Goal: Task Accomplishment & Management: Manage account settings

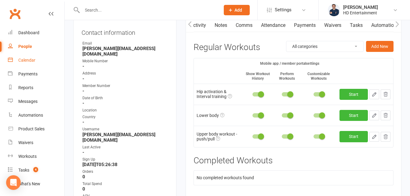
click at [24, 60] on div "Calendar" at bounding box center [26, 60] width 17 height 5
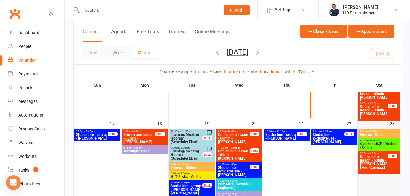
scroll to position [551, 0]
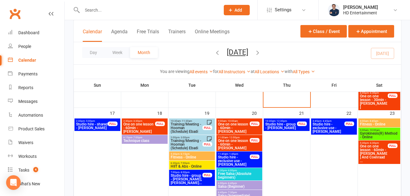
click at [375, 151] on span "One on one lesson - 60min - [PERSON_NAME] And Coenraad ..." at bounding box center [374, 153] width 28 height 18
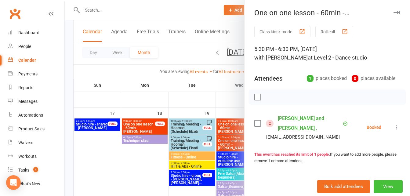
click at [374, 185] on button "View" at bounding box center [388, 186] width 29 height 13
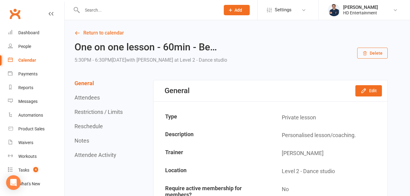
click at [372, 57] on button "Delete" at bounding box center [372, 53] width 31 height 11
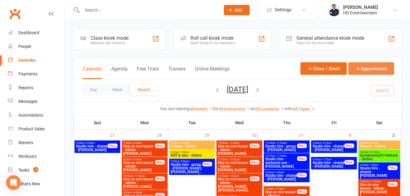
click at [373, 67] on button "Appointment" at bounding box center [371, 68] width 46 height 13
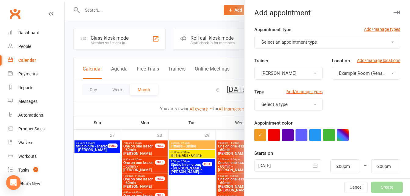
click at [289, 42] on span "Select an appointment type" at bounding box center [289, 41] width 56 height 5
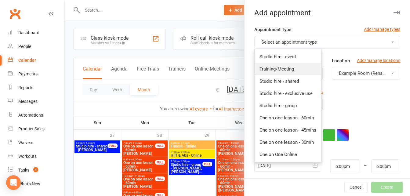
drag, startPoint x: 288, startPoint y: 71, endPoint x: 292, endPoint y: 70, distance: 4.1
click at [288, 71] on span "Training/Meeting" at bounding box center [277, 68] width 35 height 5
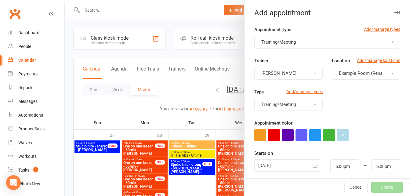
click at [340, 77] on button "Example Room (Rename me!)" at bounding box center [366, 73] width 68 height 13
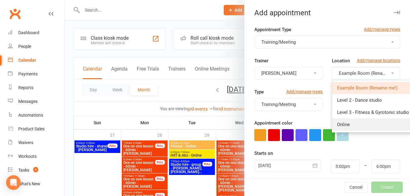
click at [338, 127] on link "Online" at bounding box center [373, 124] width 82 height 12
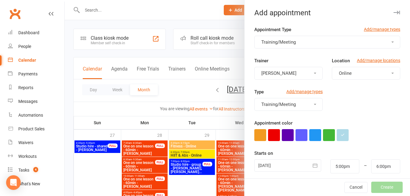
click at [268, 162] on div at bounding box center [287, 165] width 67 height 12
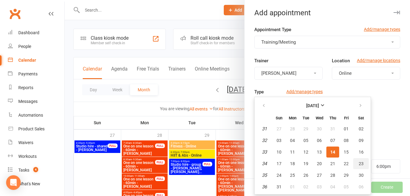
click at [359, 164] on span "23" at bounding box center [361, 163] width 5 height 5
type input "[DATE]"
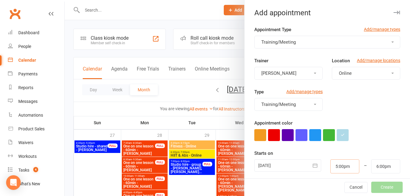
click at [338, 167] on input "5:00pm" at bounding box center [344, 166] width 29 height 14
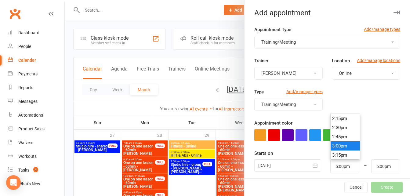
type input "3:00pm"
type input "4:00pm"
click at [338, 142] on li "3:00pm" at bounding box center [345, 145] width 29 height 9
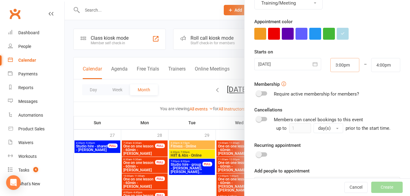
scroll to position [122, 0]
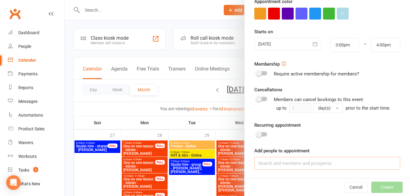
click at [277, 165] on input at bounding box center [327, 163] width 146 height 13
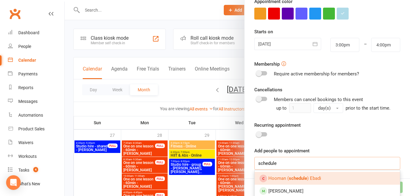
type input "schedule"
click at [279, 177] on span "Hooman ( schedule ) Ebadi" at bounding box center [294, 178] width 53 height 5
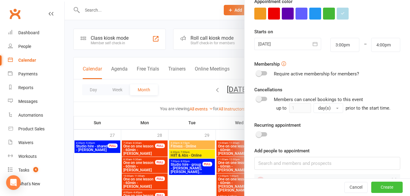
click at [371, 185] on button "Create" at bounding box center [386, 187] width 31 height 11
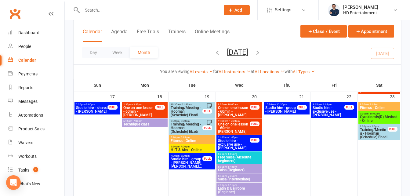
scroll to position [580, 0]
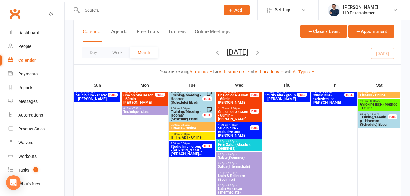
click at [367, 117] on span "Training/Meeting - Hooman (Schedule) Ebadi" at bounding box center [374, 120] width 28 height 11
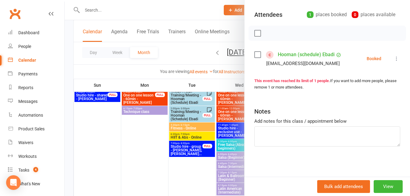
scroll to position [64, 0]
click at [261, 141] on textarea at bounding box center [327, 136] width 146 height 20
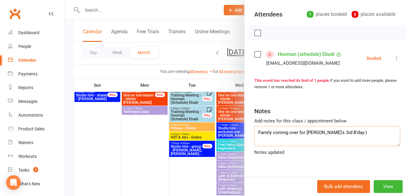
type textarea "Family coming over for [PERSON_NAME]'s 3rd B'day:)"
click at [212, 17] on div at bounding box center [237, 98] width 345 height 196
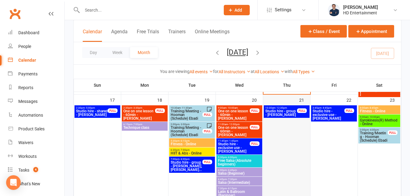
scroll to position [550, 0]
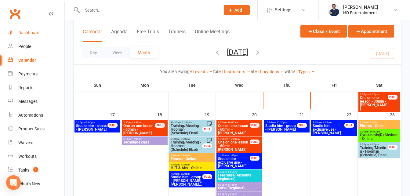
click at [26, 32] on div "Dashboard" at bounding box center [28, 32] width 21 height 5
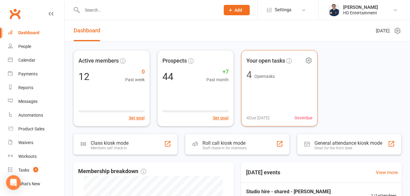
click at [281, 83] on div "Your open tasks 4 Open tasks 4 Due [DATE] 0 overdue" at bounding box center [279, 88] width 77 height 76
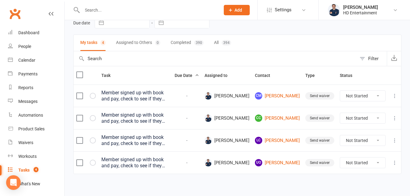
scroll to position [31, 0]
click at [362, 96] on select "Not Started In Progress Waiting Complete" at bounding box center [362, 95] width 45 height 10
click at [340, 90] on select "Not Started In Progress Waiting Complete" at bounding box center [362, 95] width 45 height 10
select select "unstarted"
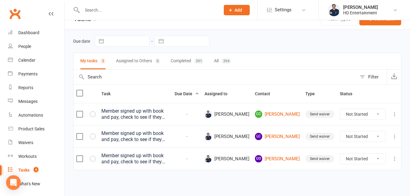
scroll to position [12, 0]
click at [353, 112] on select "Not Started In Progress Waiting Complete" at bounding box center [362, 114] width 45 height 10
click at [340, 109] on select "Not Started In Progress Waiting Complete" at bounding box center [362, 114] width 45 height 10
select select "unstarted"
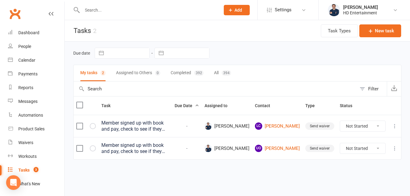
scroll to position [0, 0]
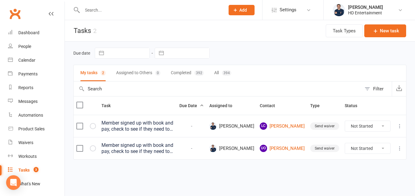
click at [358, 129] on select "Not Started In Progress Waiting Complete" at bounding box center [367, 126] width 45 height 10
click at [345, 121] on select "Not Started In Progress Waiting Complete" at bounding box center [367, 126] width 45 height 10
select select "unstarted"
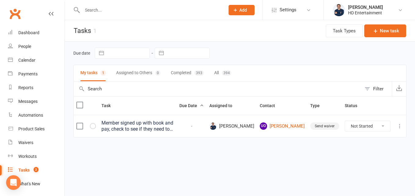
click at [358, 125] on select "Not Started In Progress Waiting Complete" at bounding box center [367, 126] width 45 height 10
click at [345, 121] on select "Not Started In Progress Waiting Complete" at bounding box center [367, 126] width 45 height 10
select select "unstarted"
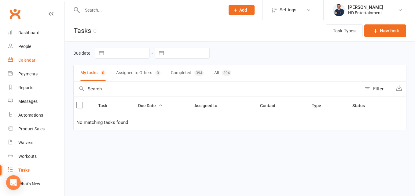
click at [31, 56] on link "Calendar" at bounding box center [36, 60] width 56 height 14
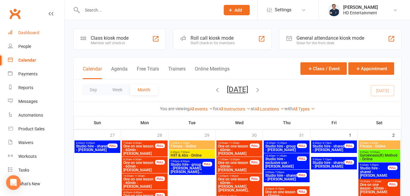
click at [27, 32] on div "Dashboard" at bounding box center [28, 32] width 21 height 5
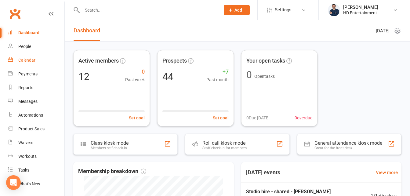
click at [26, 60] on div "Calendar" at bounding box center [26, 60] width 17 height 5
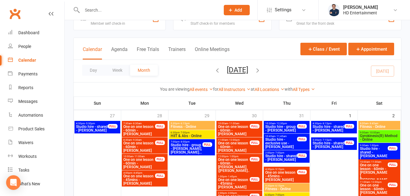
scroll to position [31, 0]
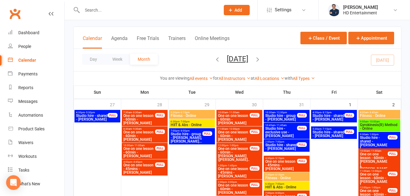
click at [236, 6] on button "Add" at bounding box center [237, 10] width 26 height 10
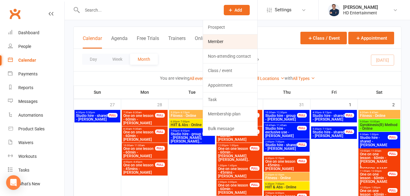
click at [217, 42] on link "Member" at bounding box center [230, 42] width 54 height 14
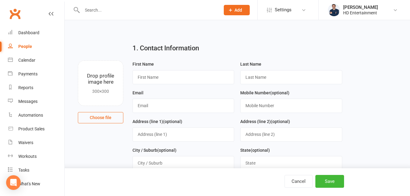
click at [146, 15] on div at bounding box center [144, 10] width 143 height 20
click at [174, 11] on input "text" at bounding box center [148, 10] width 136 height 9
click at [27, 59] on div "Calendar" at bounding box center [26, 60] width 17 height 5
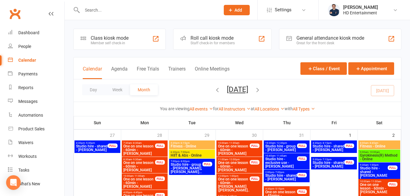
click at [138, 9] on input "text" at bounding box center [148, 10] width 136 height 9
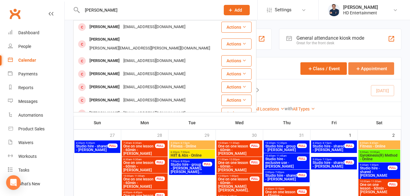
type input "[PERSON_NAME]"
click at [379, 68] on button "Appointment" at bounding box center [371, 68] width 46 height 13
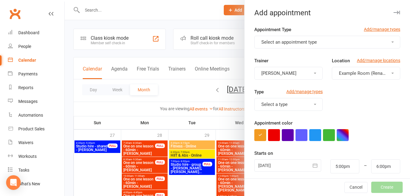
click at [275, 39] on button "Select an appointment type" at bounding box center [327, 42] width 146 height 13
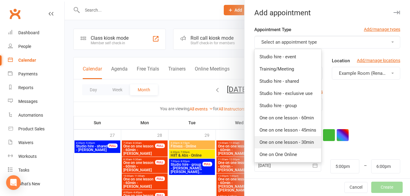
click at [302, 143] on span "One on one lesson - 30min" at bounding box center [287, 142] width 54 height 5
type input "5:30pm"
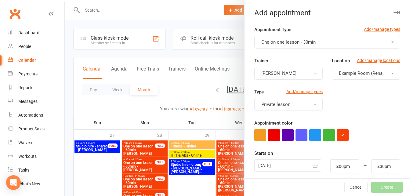
click at [344, 74] on span "Example Room (Rename me!)" at bounding box center [369, 73] width 60 height 5
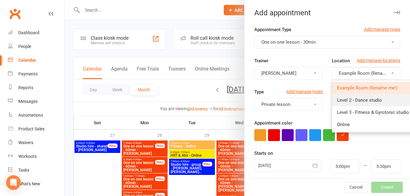
click at [336, 105] on link "Level 2 - Dance studio" at bounding box center [373, 100] width 82 height 12
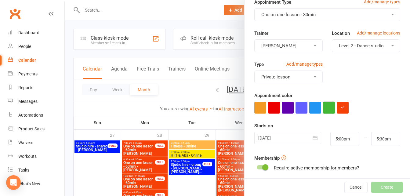
scroll to position [61, 0]
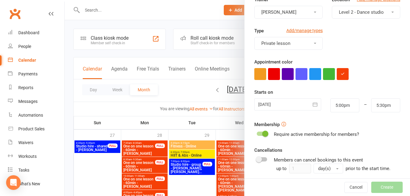
click at [266, 104] on div at bounding box center [287, 104] width 67 height 12
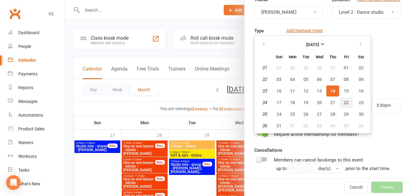
click at [346, 100] on span "22" at bounding box center [346, 102] width 5 height 5
type input "[DATE]"
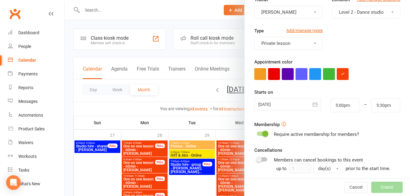
click at [262, 131] on span at bounding box center [265, 134] width 6 height 6
click at [257, 133] on input "checkbox" at bounding box center [257, 133] width 0 height 0
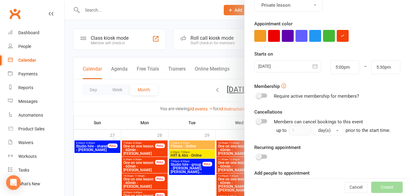
scroll to position [122, 0]
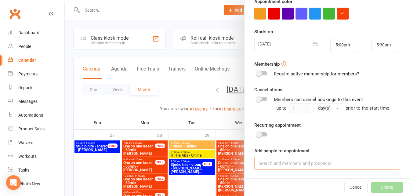
click at [269, 160] on input at bounding box center [327, 163] width 146 height 13
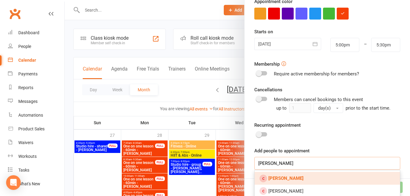
type input "[PERSON_NAME]"
click at [283, 177] on strong "[PERSON_NAME]" at bounding box center [285, 178] width 35 height 5
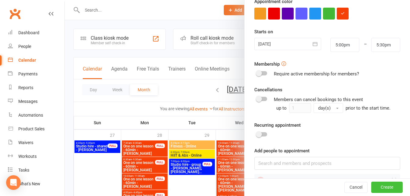
click at [378, 187] on button "Create" at bounding box center [386, 187] width 31 height 11
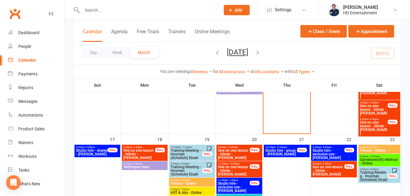
scroll to position [550, 0]
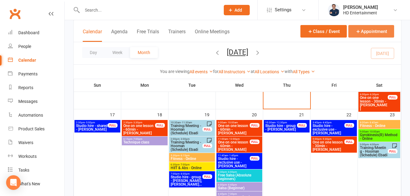
click at [378, 32] on button "Appointment" at bounding box center [371, 31] width 46 height 13
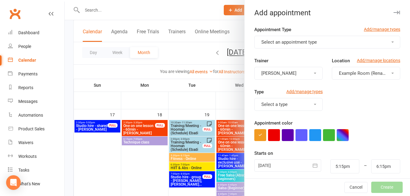
click at [297, 42] on span "Select an appointment type" at bounding box center [289, 41] width 56 height 5
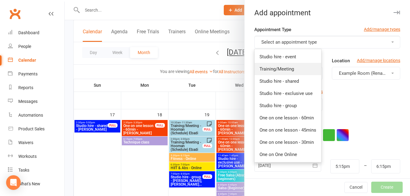
click at [287, 68] on span "Training/Meeting" at bounding box center [277, 68] width 35 height 5
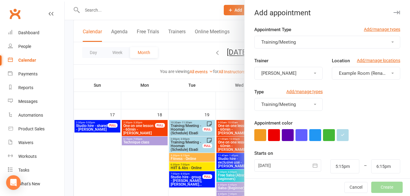
click at [335, 78] on button "Example Room (Rename me!)" at bounding box center [366, 73] width 68 height 13
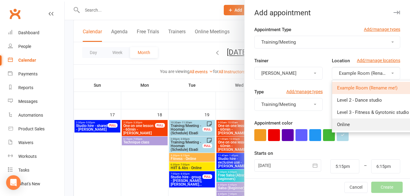
click at [345, 120] on link "Online" at bounding box center [373, 124] width 82 height 12
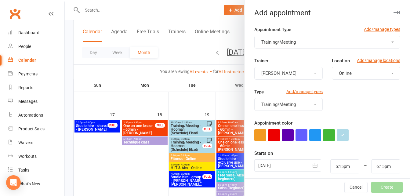
click at [264, 165] on div at bounding box center [287, 165] width 67 height 12
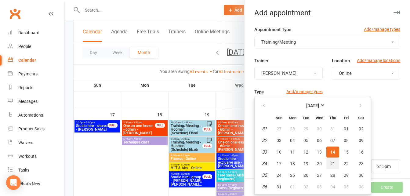
click at [330, 165] on span "21" at bounding box center [332, 163] width 5 height 5
type input "[DATE]"
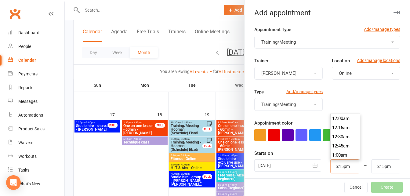
click at [330, 165] on input "5:15pm" at bounding box center [344, 166] width 29 height 14
type input "12:00pm"
type input "1:00pm"
click at [336, 148] on li "12:00pm" at bounding box center [345, 148] width 29 height 9
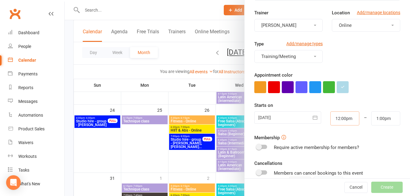
scroll to position [122, 0]
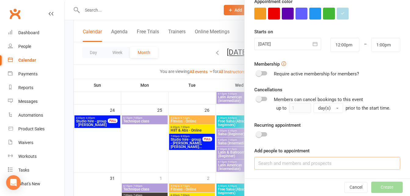
click at [281, 157] on input at bounding box center [327, 163] width 146 height 13
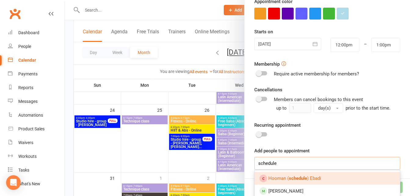
type input "schedule"
click at [281, 176] on span "Hooman ( schedule ) Ebadi" at bounding box center [294, 178] width 53 height 5
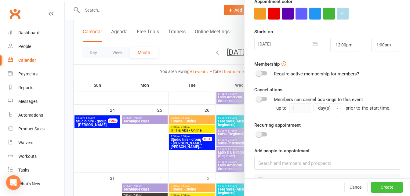
click at [371, 191] on button "Create" at bounding box center [386, 187] width 31 height 11
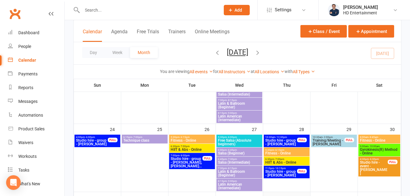
scroll to position [551, 0]
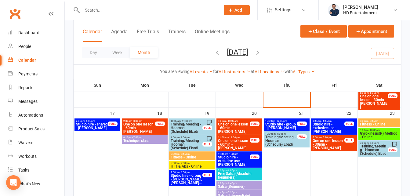
click at [294, 145] on span "Training/Meeting - Hooman (Schedule) Ebadi" at bounding box center [281, 140] width 32 height 11
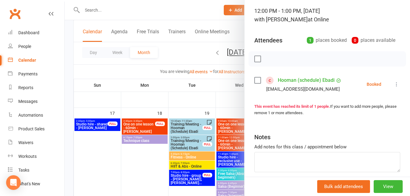
scroll to position [64, 0]
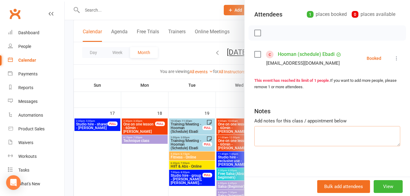
click at [281, 138] on textarea at bounding box center [327, 136] width 146 height 20
type textarea "[PERSON_NAME]'s 3rd B'day:)"
click at [232, 26] on div at bounding box center [237, 98] width 345 height 196
